Goal: Find specific page/section: Find specific page/section

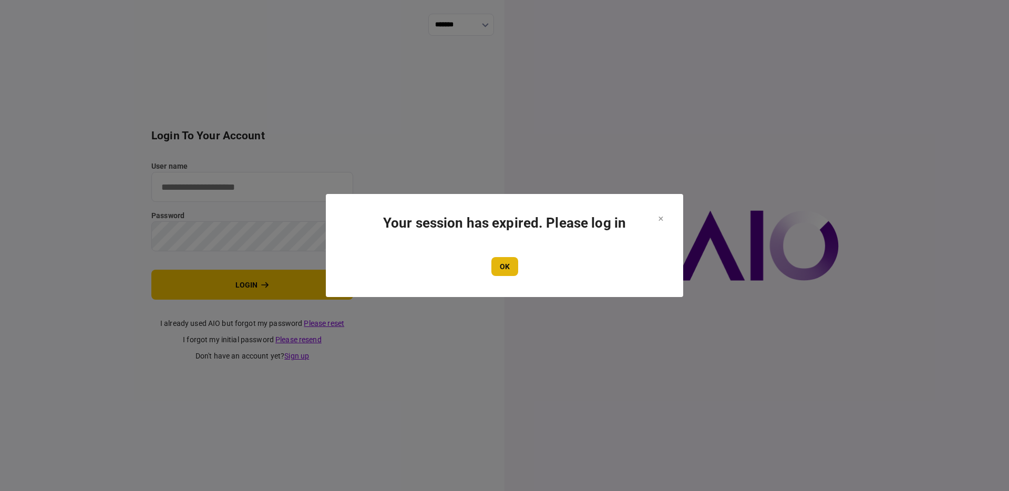
click at [506, 263] on button "OK" at bounding box center [504, 266] width 27 height 19
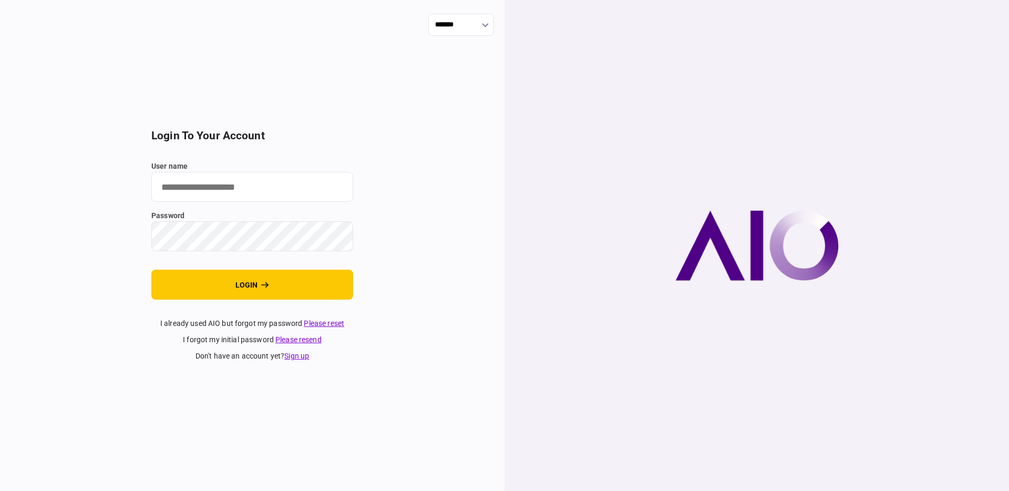
drag, startPoint x: 227, startPoint y: 193, endPoint x: 271, endPoint y: 188, distance: 43.9
click at [228, 193] on input "user name" at bounding box center [252, 187] width 202 height 30
click at [0, 490] on com-1password-button at bounding box center [0, 491] width 0 height 0
type input "**********"
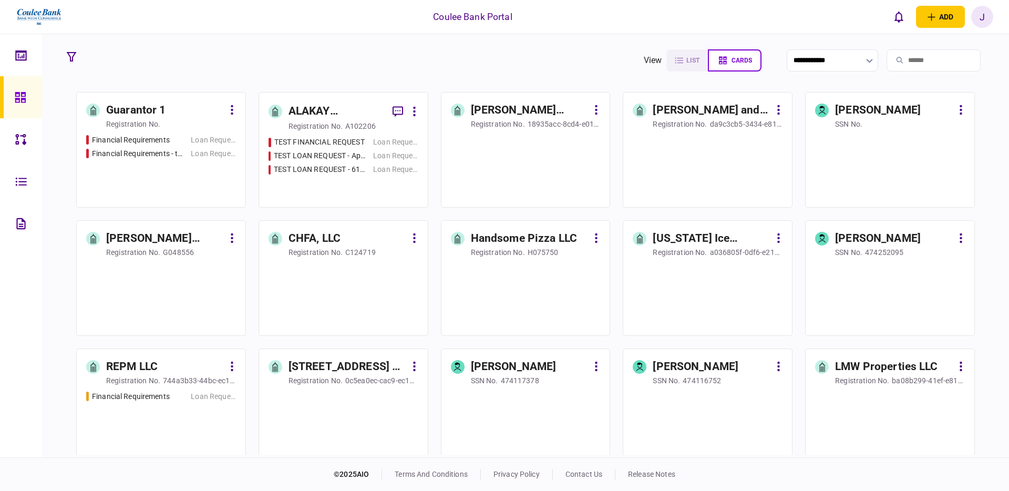
click at [918, 67] on input "search" at bounding box center [934, 60] width 94 height 22
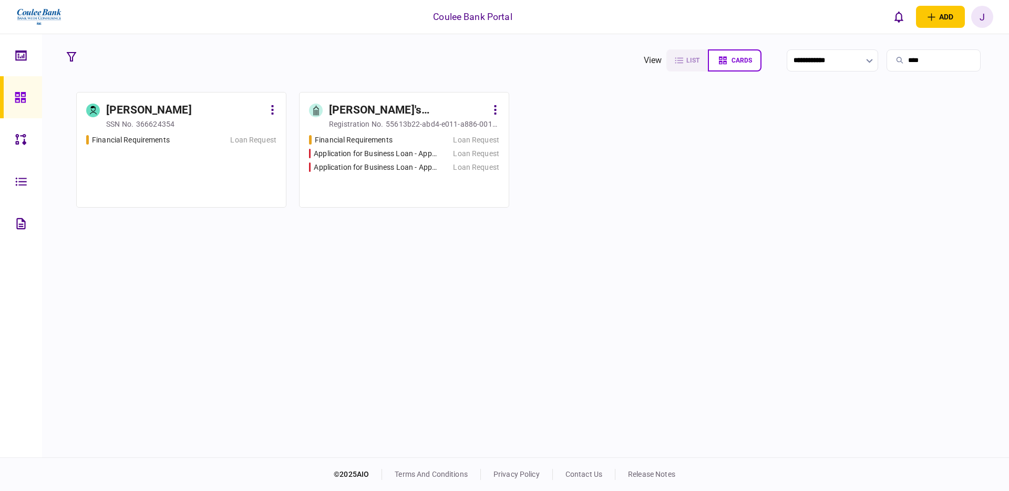
type input "****"
click at [180, 114] on div "[PERSON_NAME]" at bounding box center [185, 110] width 158 height 17
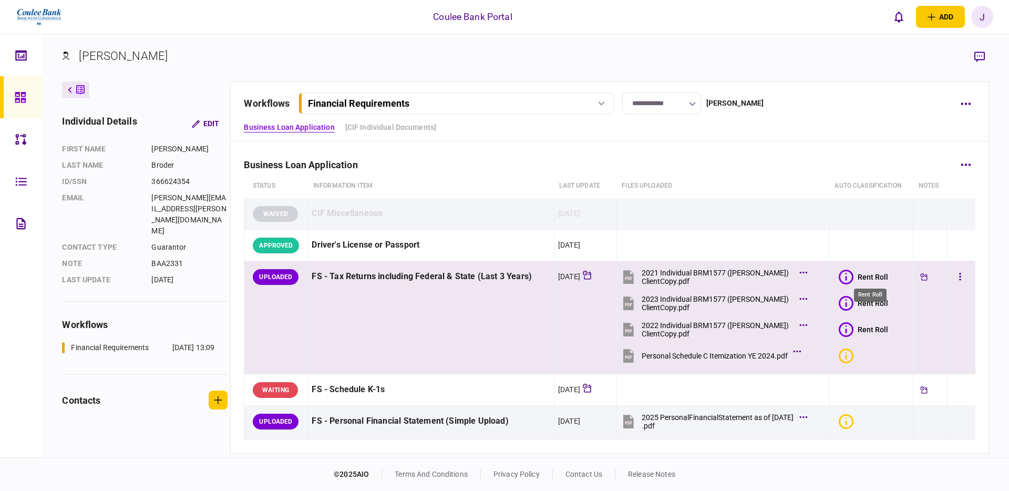
click at [873, 279] on div "Rent Roll" at bounding box center [873, 277] width 30 height 8
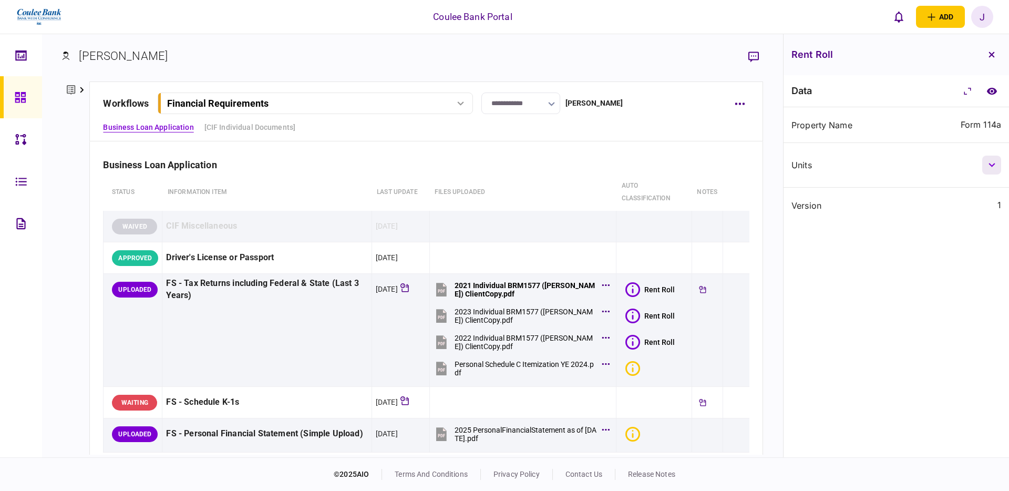
click at [987, 167] on button "button" at bounding box center [991, 165] width 19 height 19
click at [989, 167] on icon "button" at bounding box center [992, 165] width 7 height 4
click at [989, 167] on icon "button" at bounding box center [992, 165] width 6 height 4
click at [993, 212] on button "button" at bounding box center [991, 209] width 19 height 19
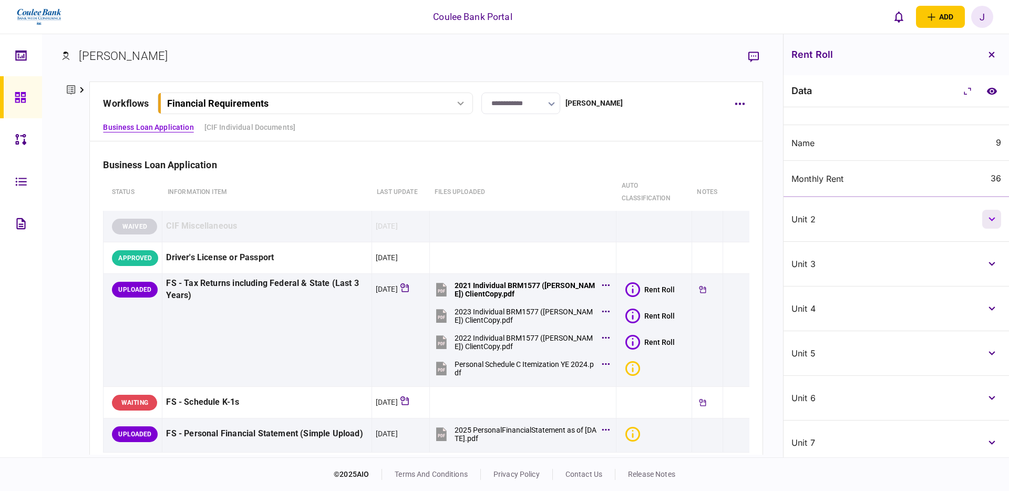
click at [992, 214] on button "button" at bounding box center [991, 219] width 19 height 19
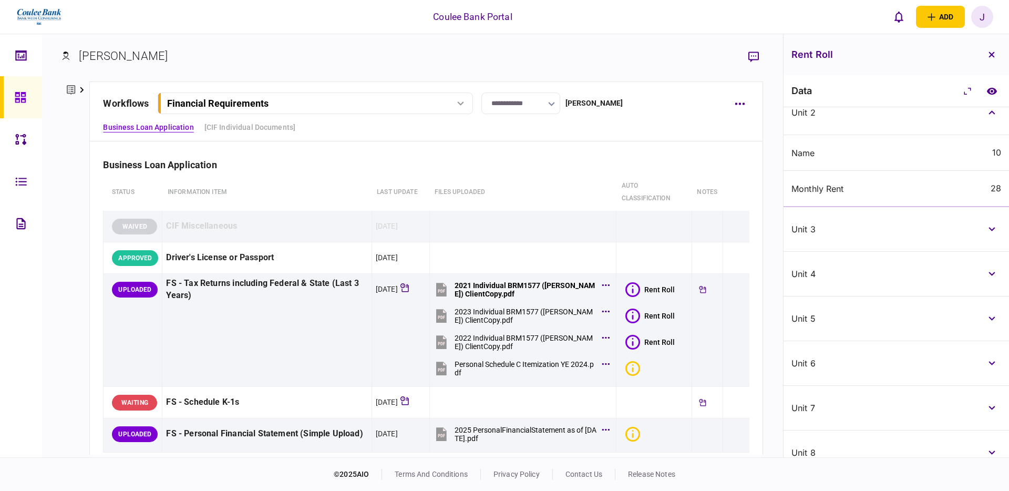
scroll to position [224, 0]
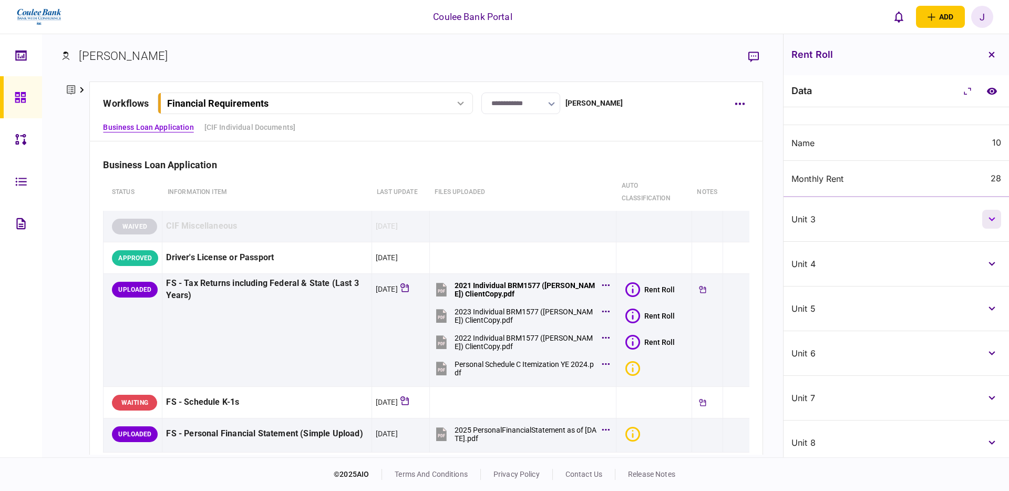
click at [991, 220] on icon "button" at bounding box center [992, 219] width 7 height 4
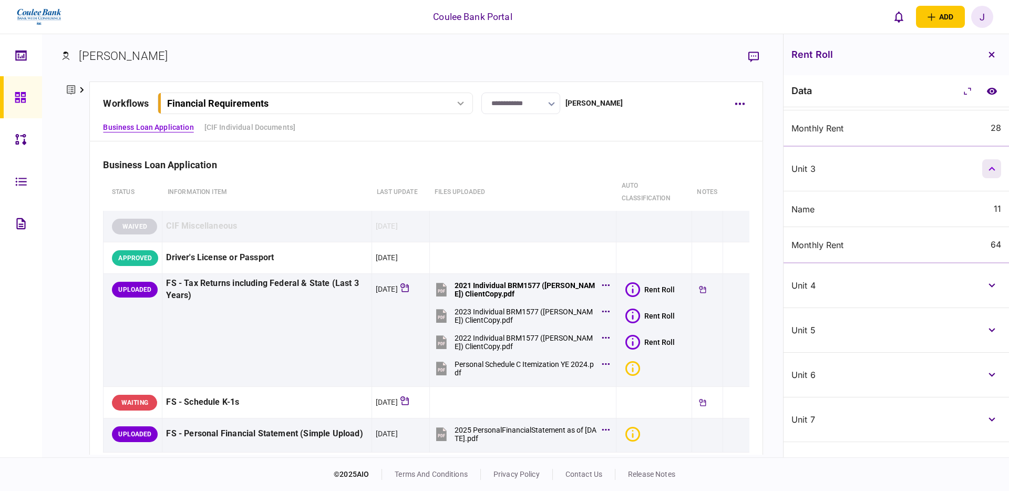
scroll to position [261, 0]
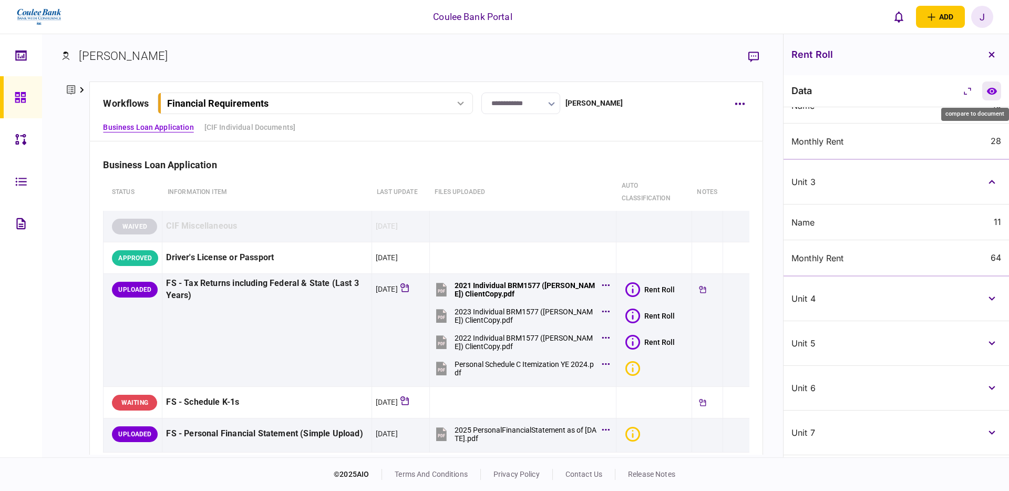
click at [990, 91] on icon "compare to document" at bounding box center [992, 91] width 11 height 8
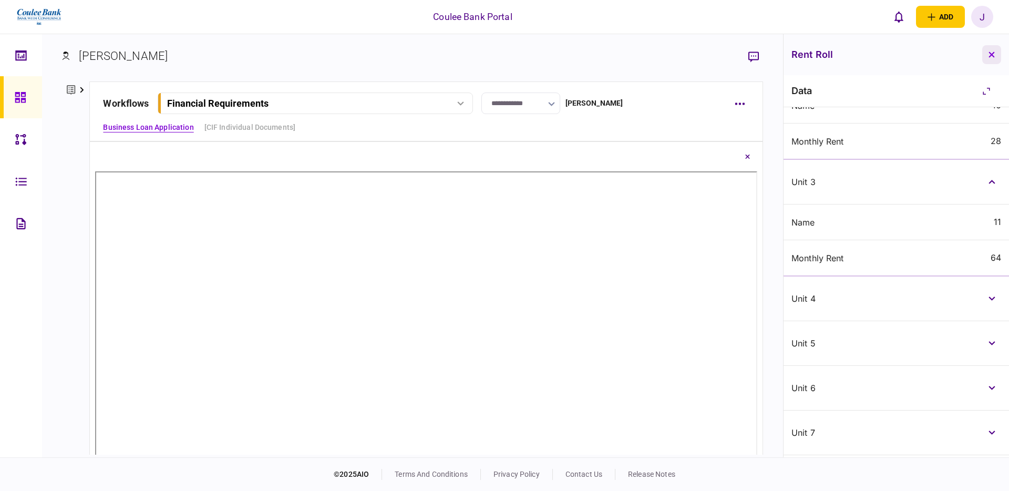
click at [992, 56] on icon "button" at bounding box center [992, 55] width 6 height 6
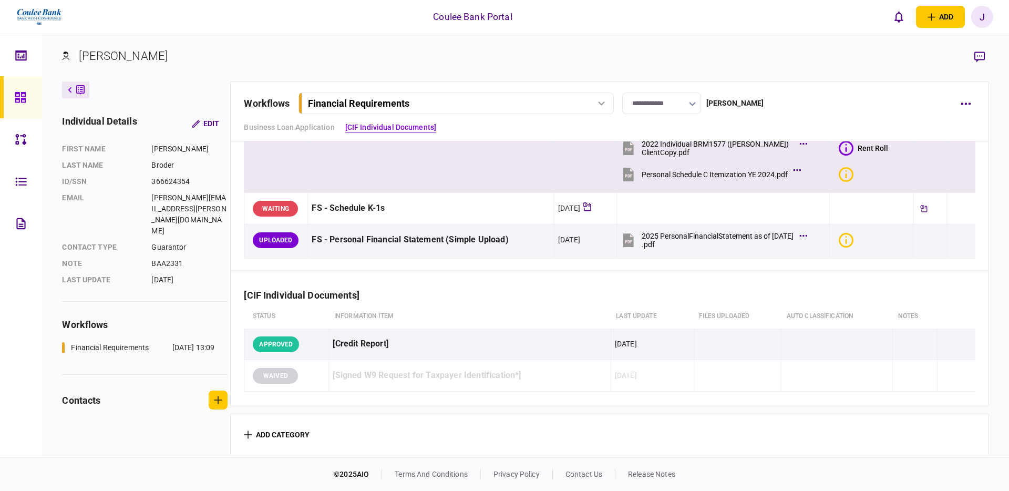
scroll to position [183, 0]
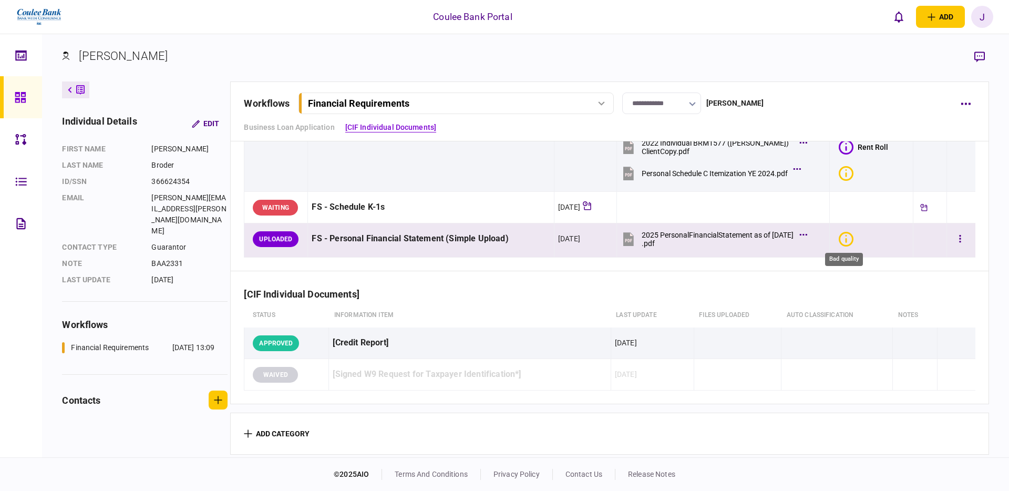
click at [845, 238] on icon "Bad quality" at bounding box center [846, 239] width 15 height 15
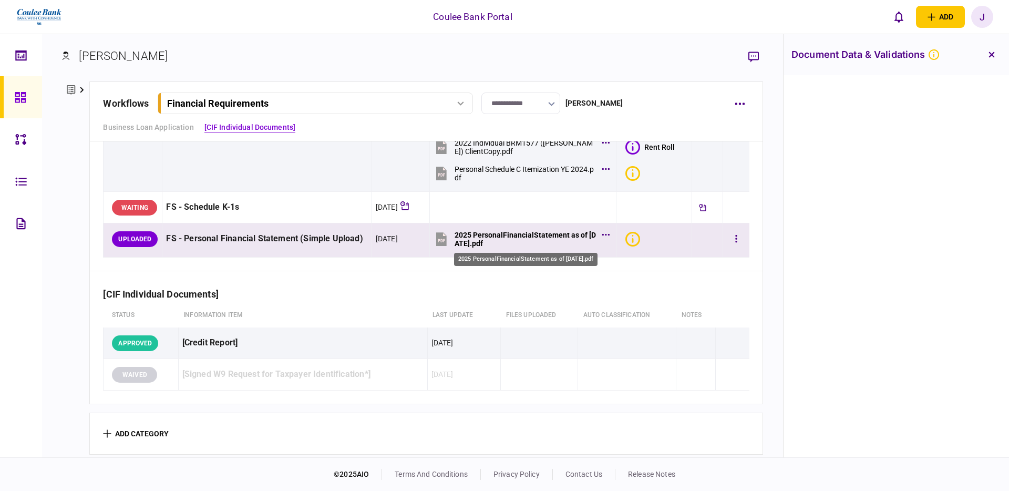
scroll to position [197, 0]
click at [542, 236] on div "2025 PersonalFinancialStatement as of [DATE].pdf" at bounding box center [526, 239] width 142 height 17
click at [632, 240] on icon "Bad quality" at bounding box center [632, 239] width 15 height 15
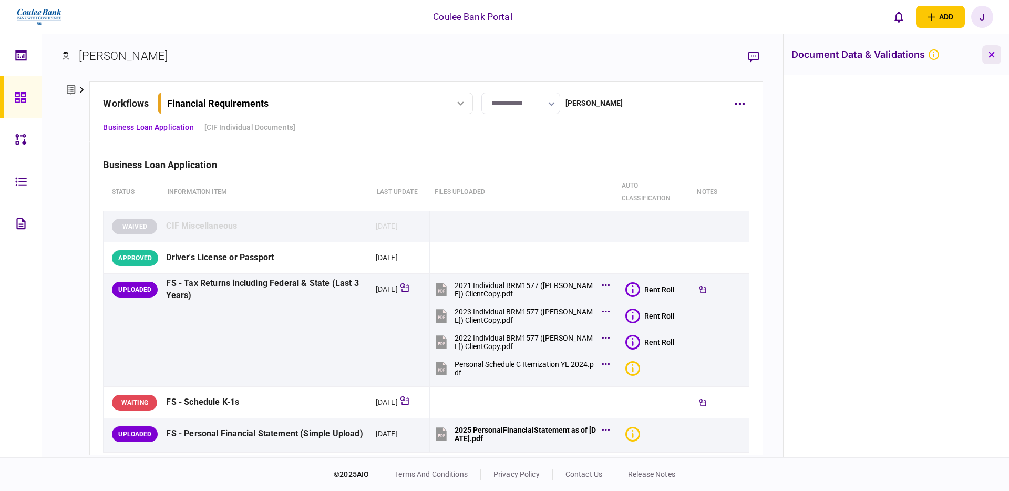
click at [995, 57] on button "button" at bounding box center [991, 54] width 19 height 19
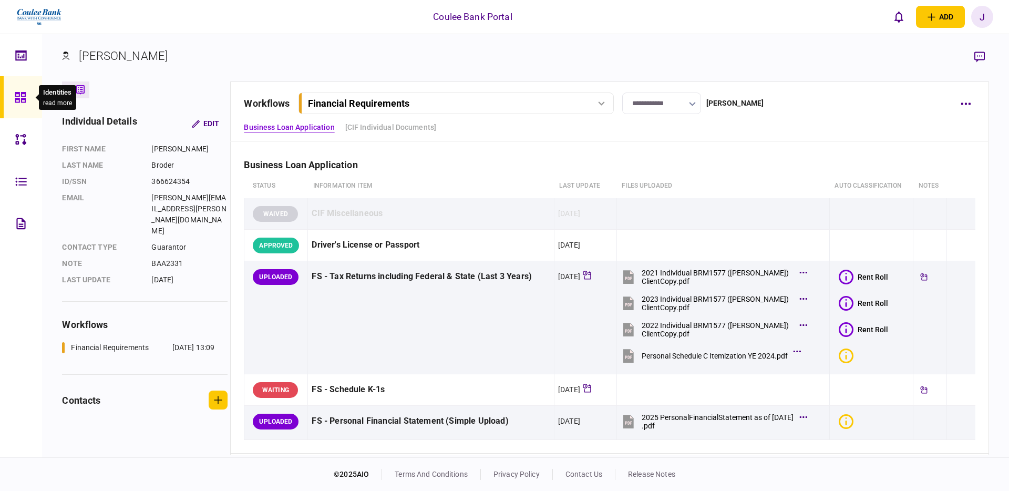
click at [25, 105] on div at bounding box center [23, 97] width 17 height 42
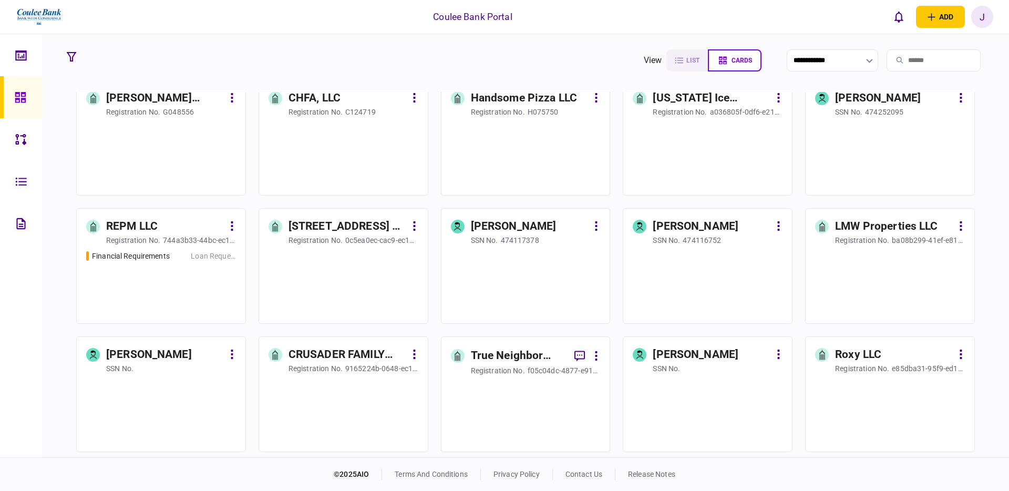
scroll to position [142, 0]
click at [142, 285] on div "Financial Requirements Loan Request" at bounding box center [161, 281] width 150 height 64
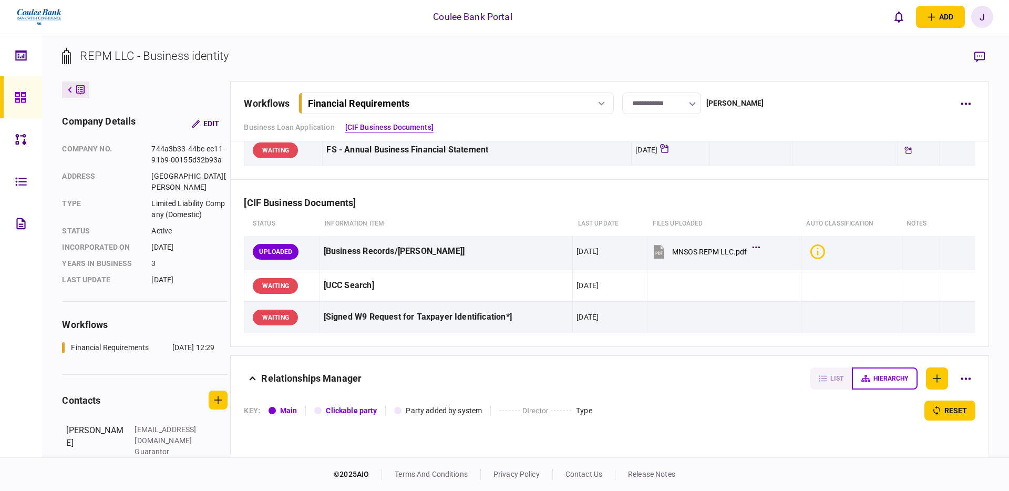
scroll to position [197, 0]
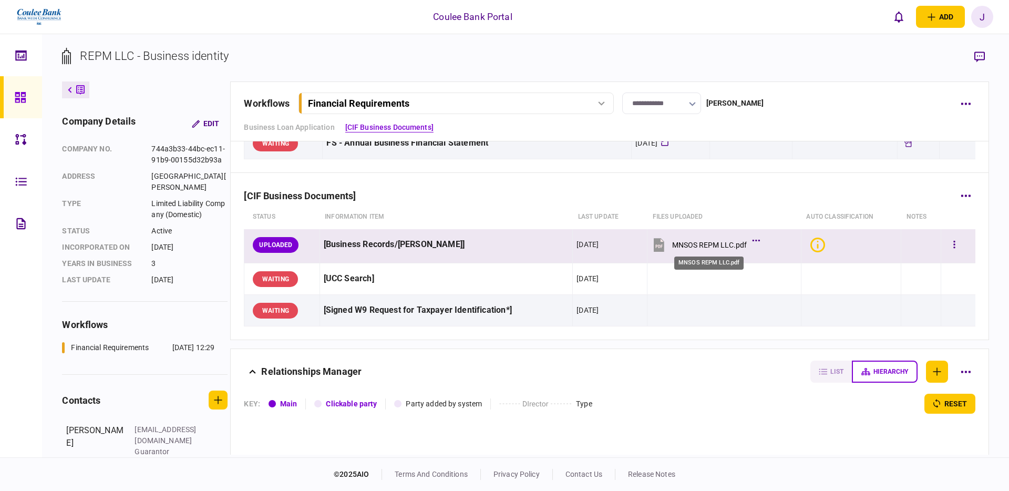
click at [701, 247] on div "MNSOS REPM LLC.pdf" at bounding box center [709, 245] width 75 height 8
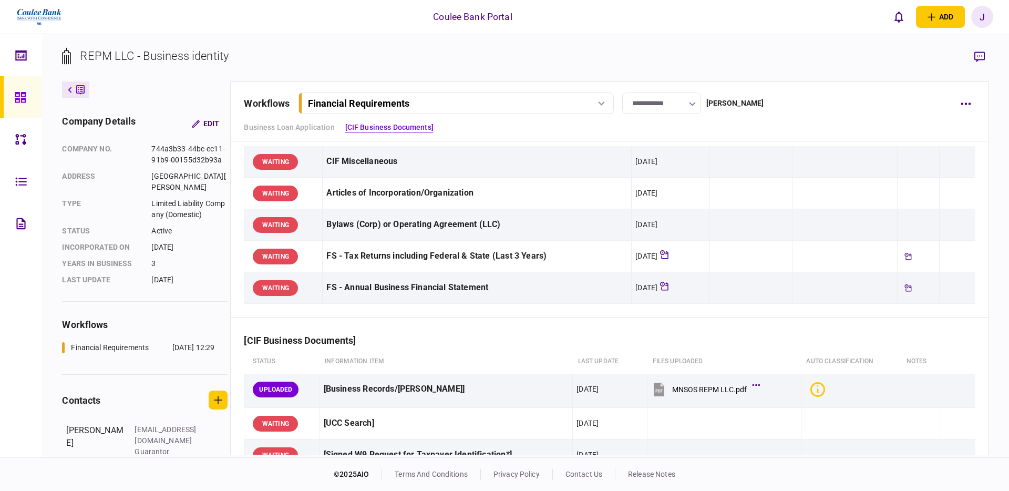
scroll to position [0, 0]
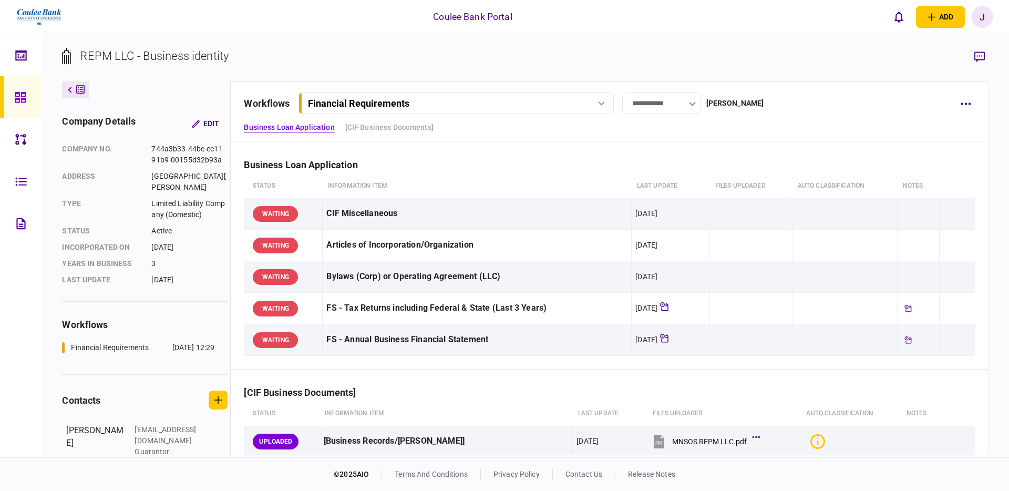
click at [23, 99] on icon at bounding box center [20, 97] width 11 height 11
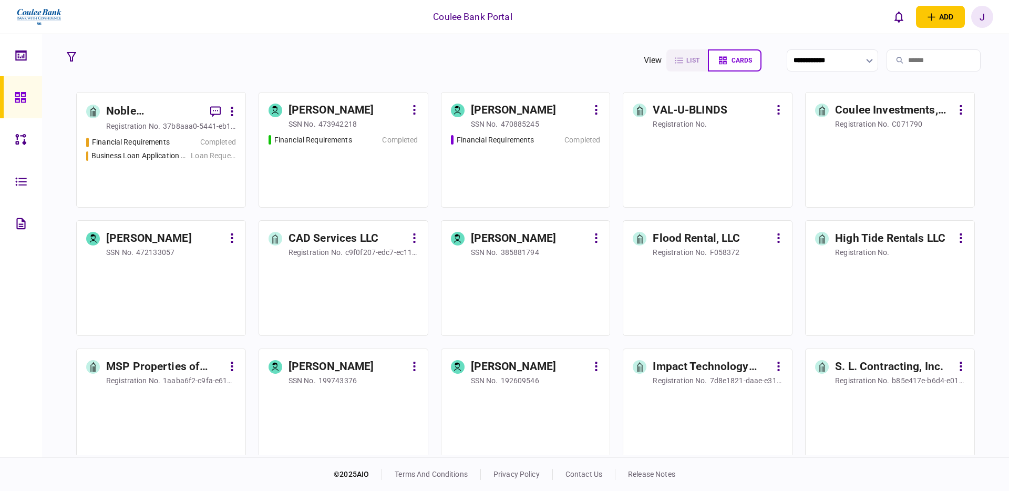
scroll to position [510, 0]
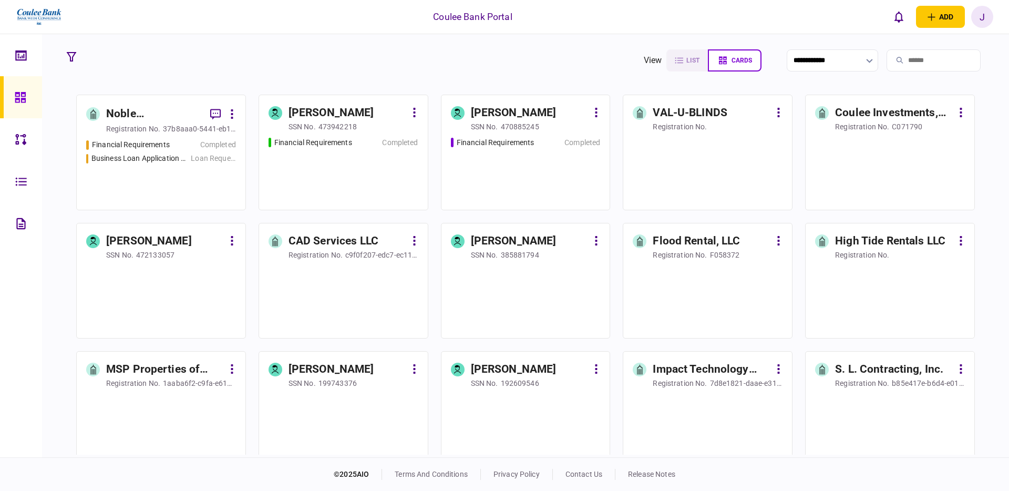
click at [510, 163] on div "Financial Requirements Completed" at bounding box center [526, 169] width 150 height 64
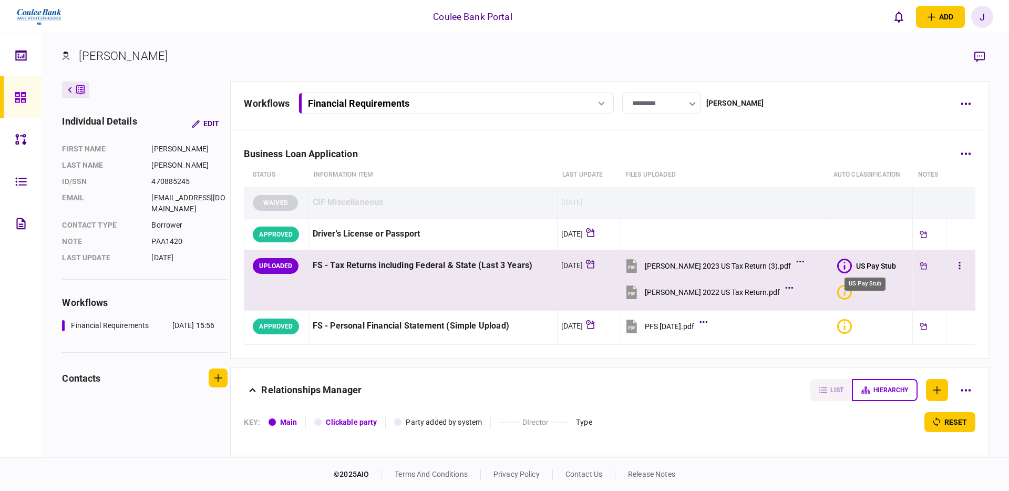
click at [856, 267] on div "US Pay Stub" at bounding box center [876, 266] width 40 height 8
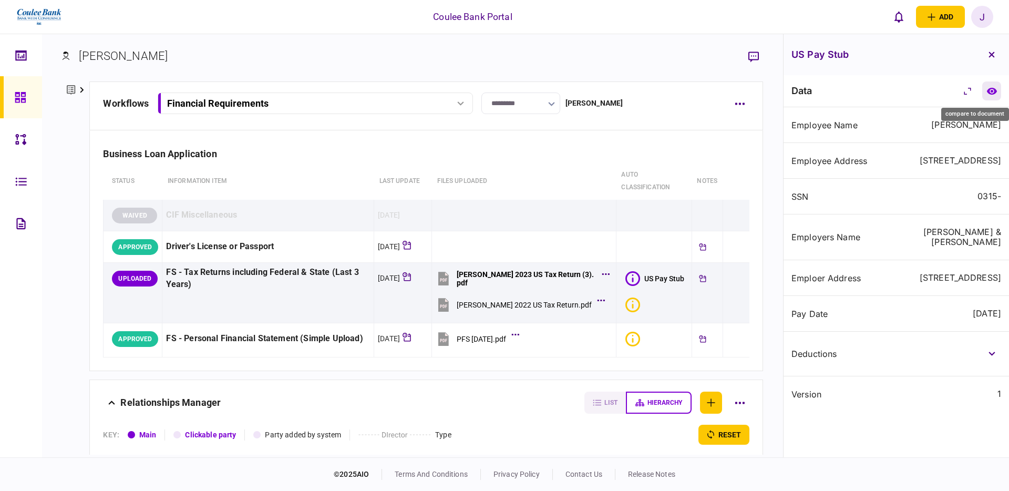
click at [991, 93] on icon "compare to document" at bounding box center [992, 91] width 11 height 8
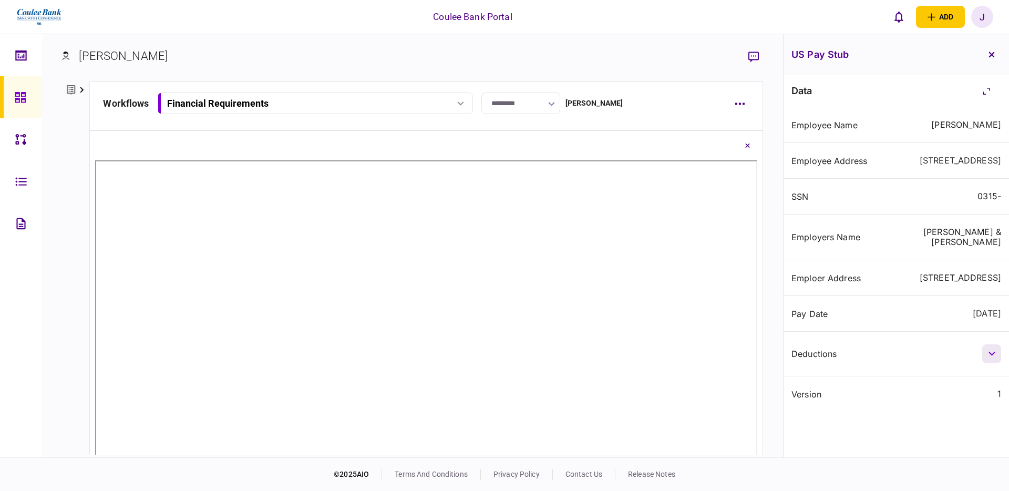
click at [991, 356] on icon "button" at bounding box center [992, 354] width 6 height 4
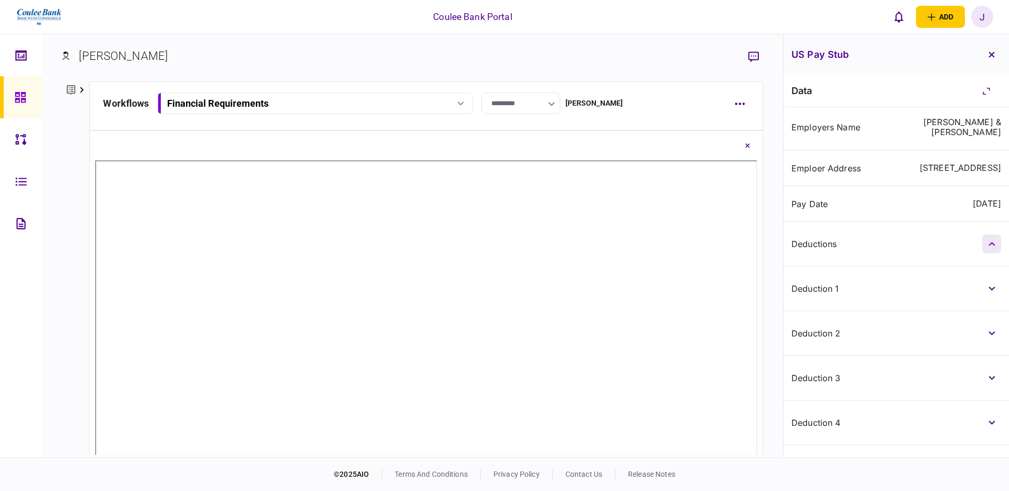
scroll to position [126, 0]
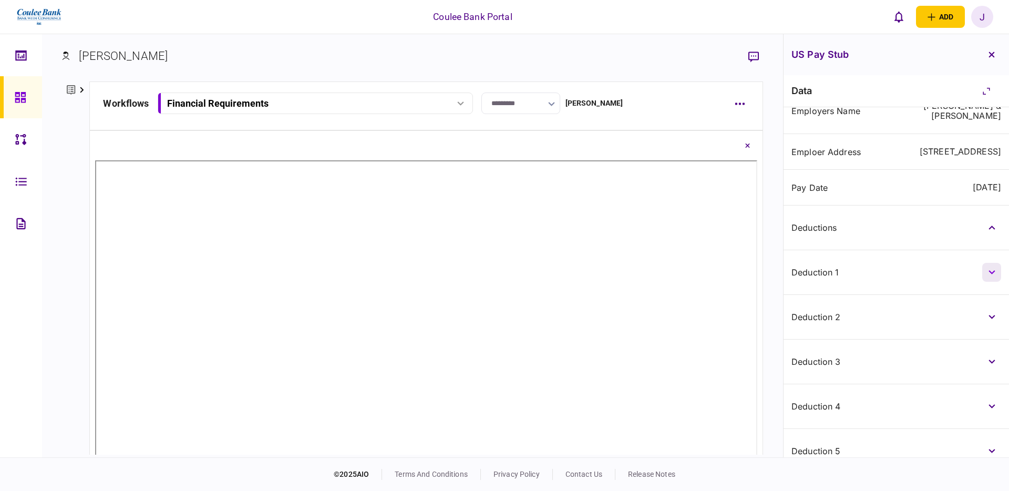
click at [992, 274] on icon "button" at bounding box center [992, 272] width 7 height 4
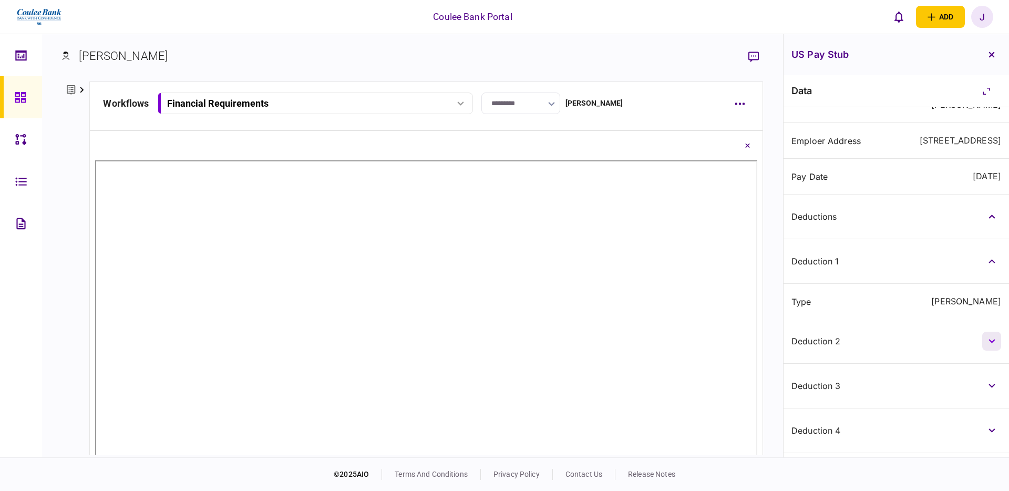
click at [991, 351] on button "button" at bounding box center [991, 341] width 19 height 19
click at [991, 430] on button "button" at bounding box center [991, 420] width 19 height 19
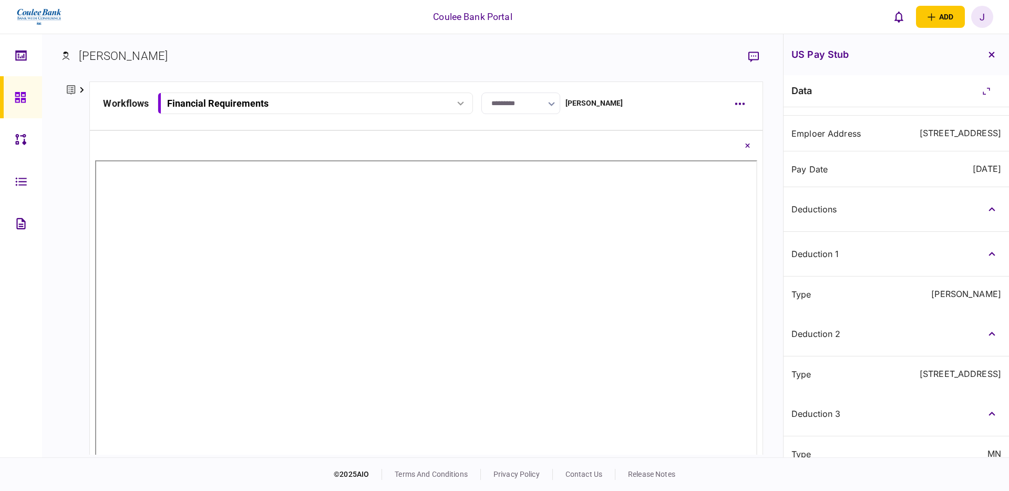
click at [19, 96] on icon at bounding box center [20, 97] width 11 height 11
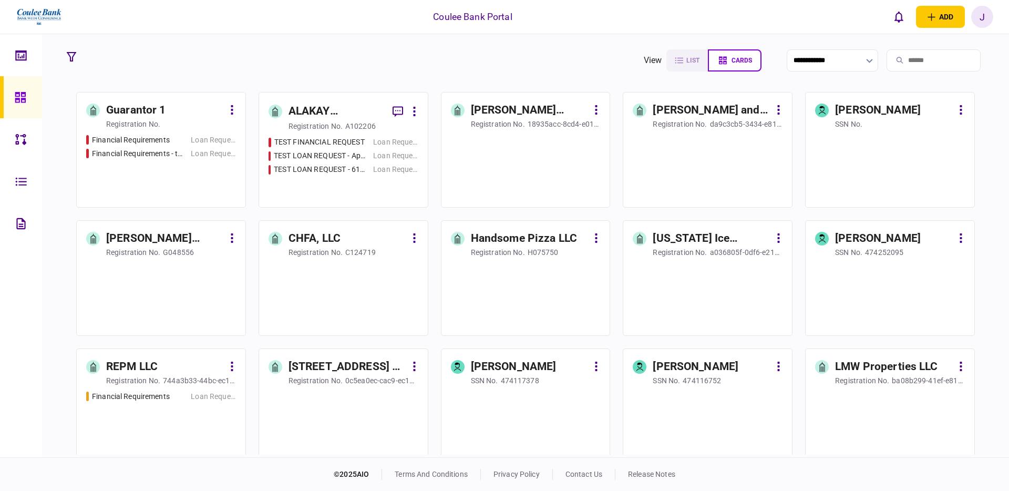
scroll to position [43, 0]
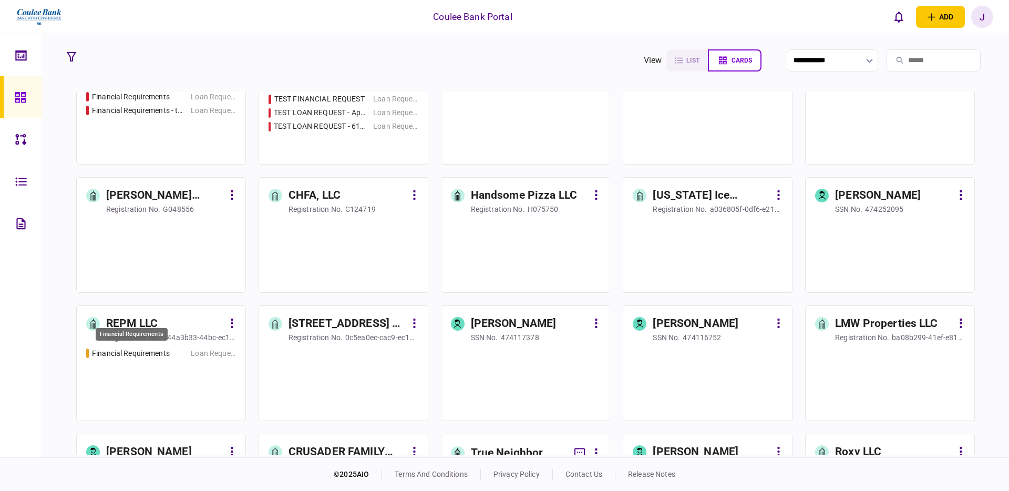
click at [163, 357] on div "Financial Requirements" at bounding box center [131, 353] width 78 height 11
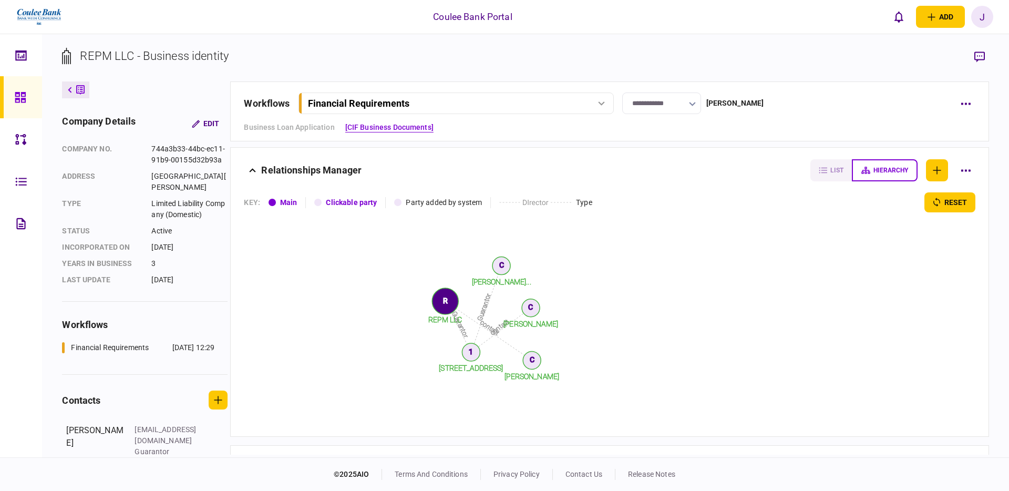
scroll to position [434, 0]
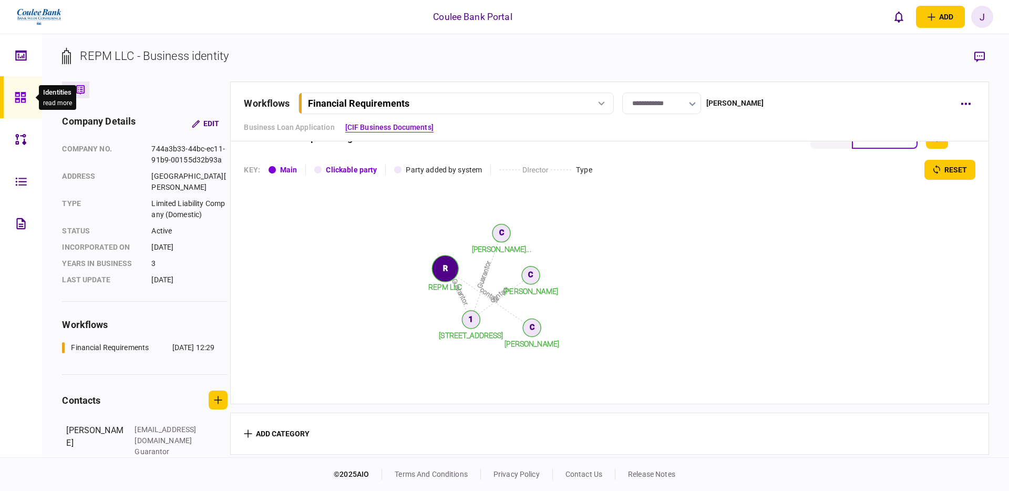
click at [21, 104] on div at bounding box center [23, 97] width 17 height 42
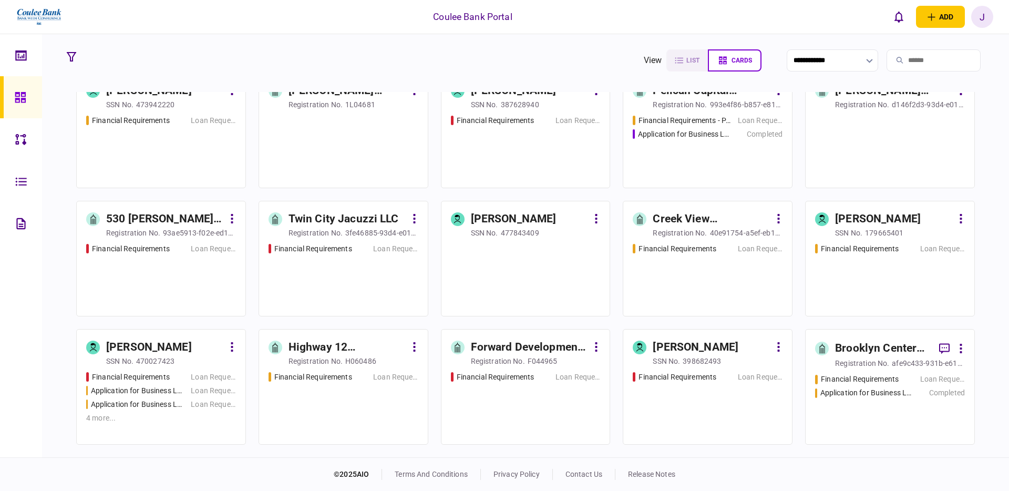
scroll to position [1923, 0]
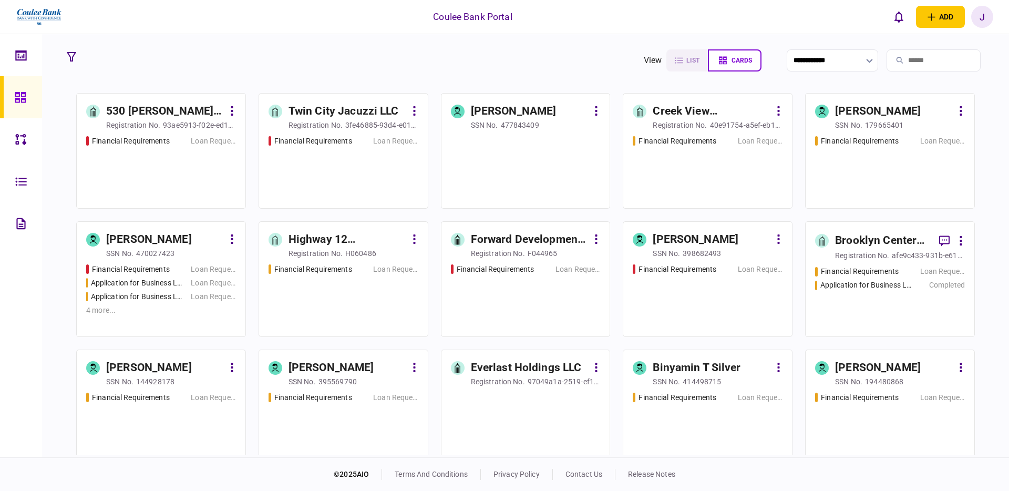
click at [327, 285] on div "Financial Requirements Loan Request" at bounding box center [344, 296] width 150 height 64
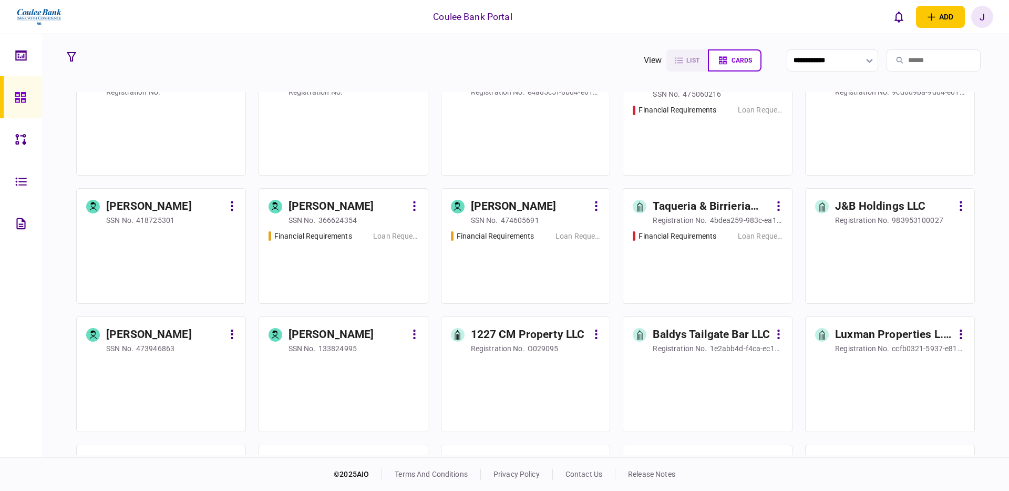
scroll to position [938, 0]
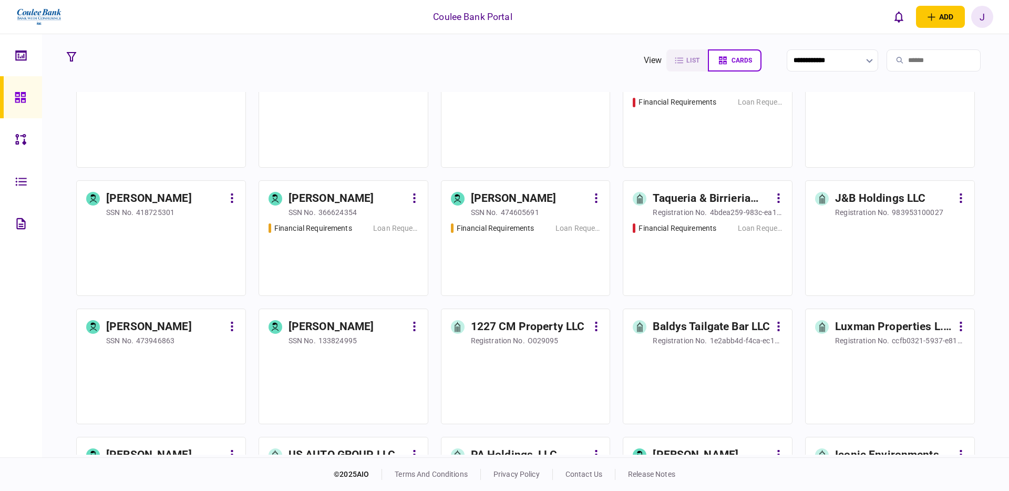
click at [658, 270] on div "Financial Requirements Loan Request" at bounding box center [708, 255] width 150 height 64
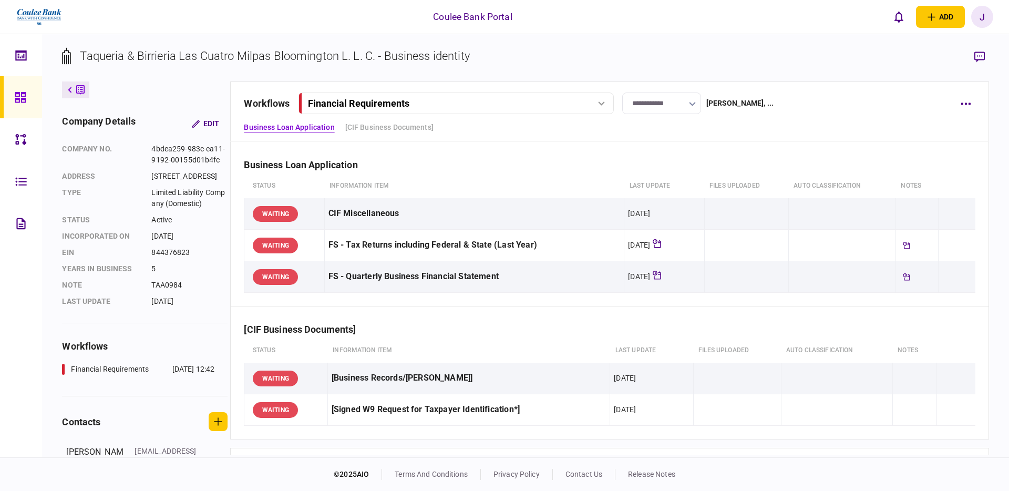
click at [19, 96] on icon at bounding box center [20, 97] width 11 height 11
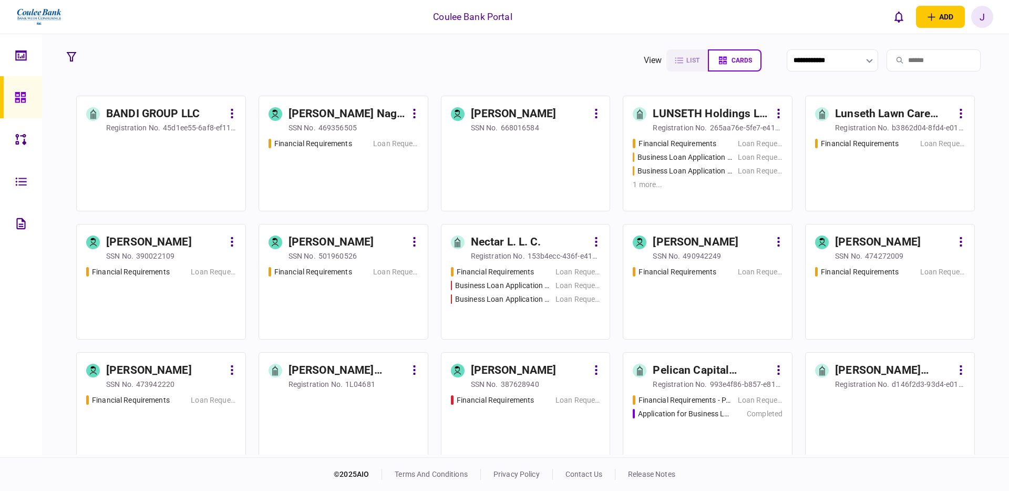
scroll to position [1560, 0]
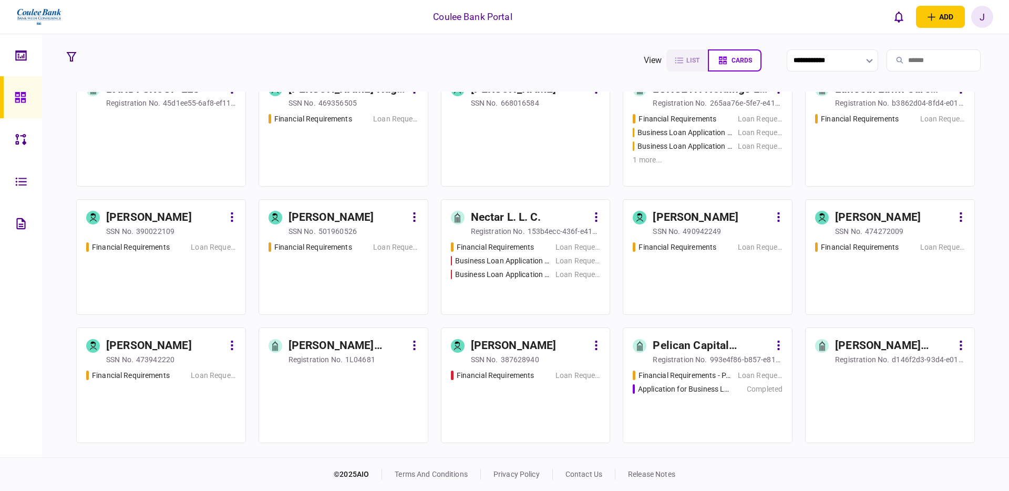
click at [502, 294] on div "Financial Requirements Loan Request Business Loan Application - $500,000 to ref…" at bounding box center [526, 274] width 150 height 64
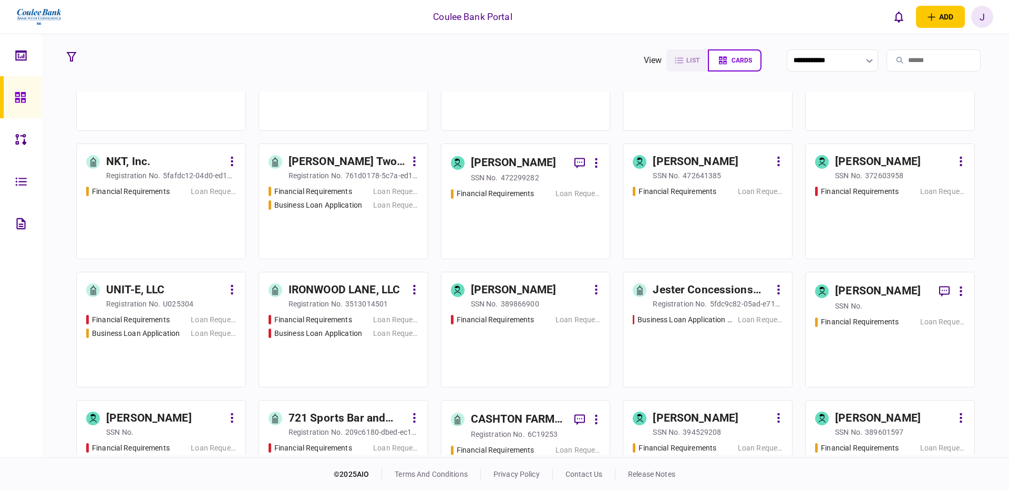
scroll to position [2393, 0]
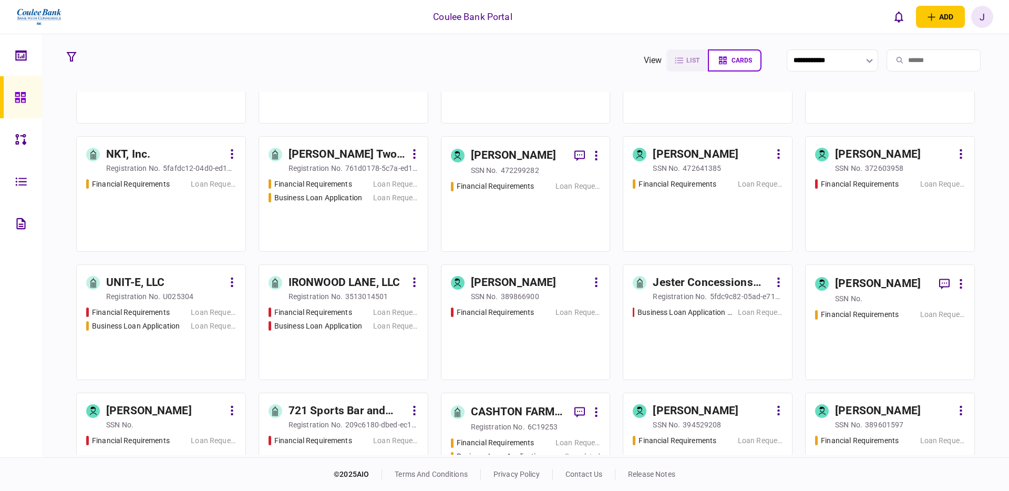
click at [353, 228] on div "Financial Requirements Loan Request Business Loan Application Loan Request" at bounding box center [344, 211] width 150 height 64
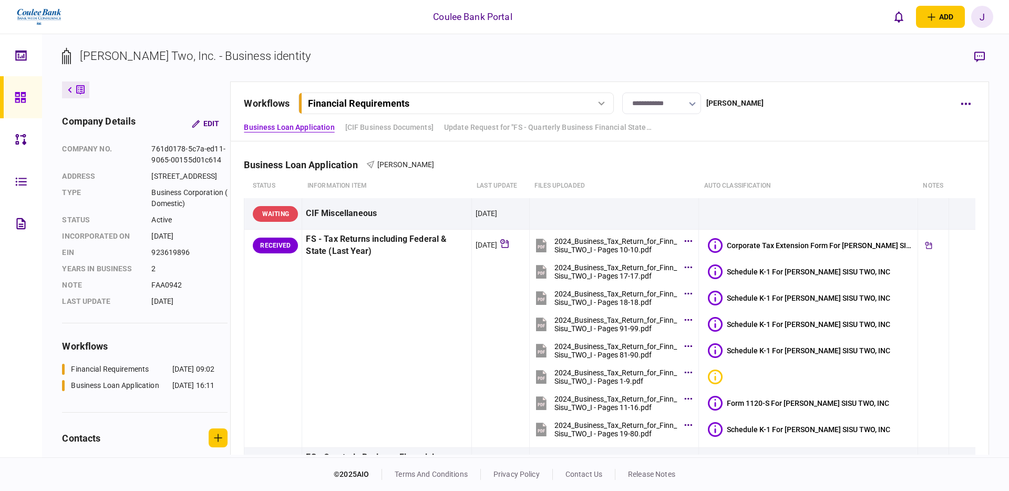
click at [606, 100] on div "Financial Requirements" at bounding box center [456, 103] width 308 height 11
click at [470, 142] on link "Business Loan Application [DATE] 16:11" at bounding box center [458, 147] width 302 height 22
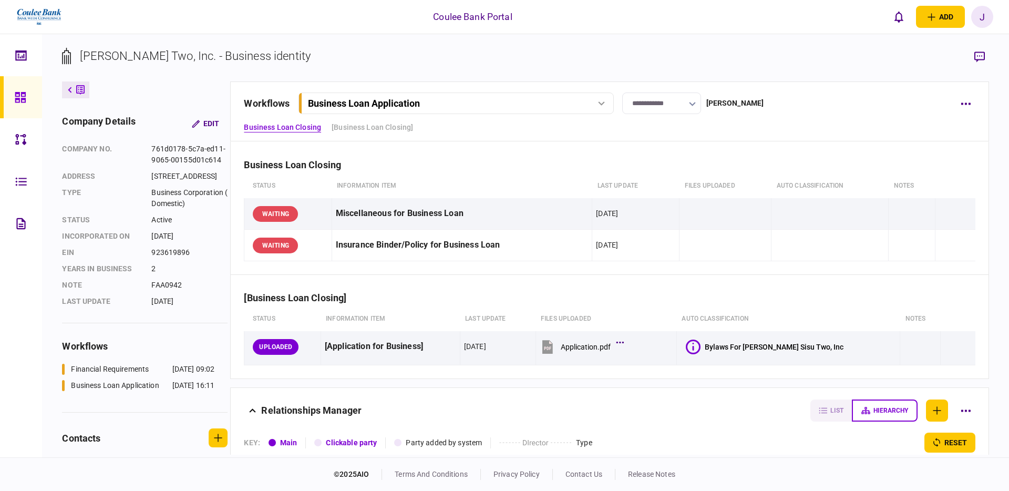
click at [33, 102] on link at bounding box center [21, 97] width 42 height 42
